Goal: Transaction & Acquisition: Purchase product/service

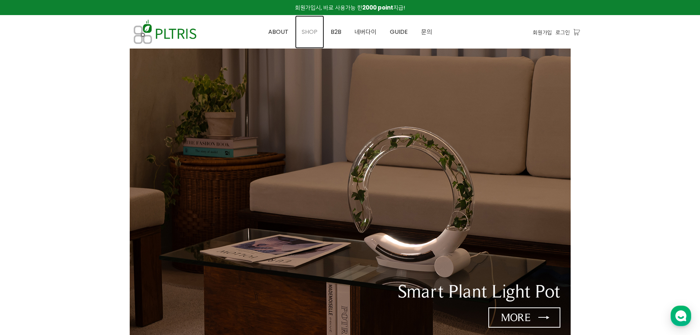
click at [314, 30] on span "SHOP" at bounding box center [310, 32] width 16 height 8
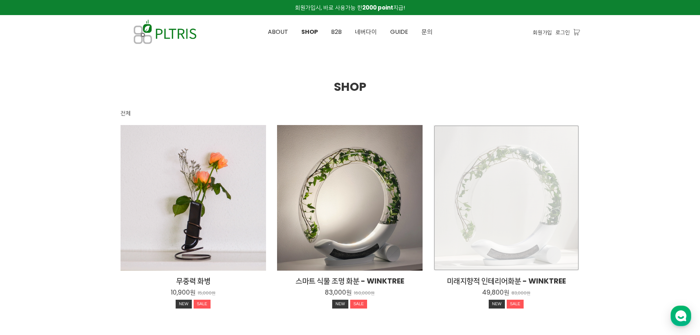
click at [530, 161] on div "미래지향적 인테리어화분 - WINKTREE 49,800원 83,000원 NEW SALE" at bounding box center [507, 198] width 146 height 146
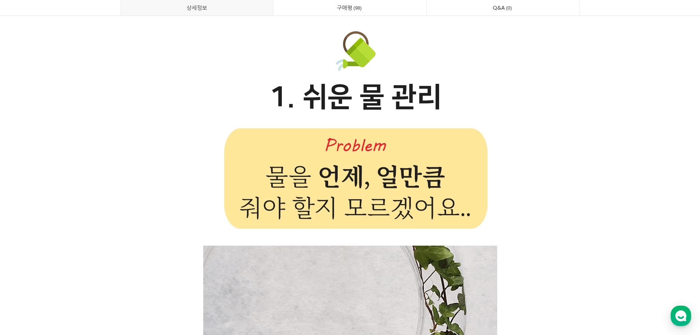
scroll to position [4229, 0]
